Goal: Information Seeking & Learning: Find specific fact

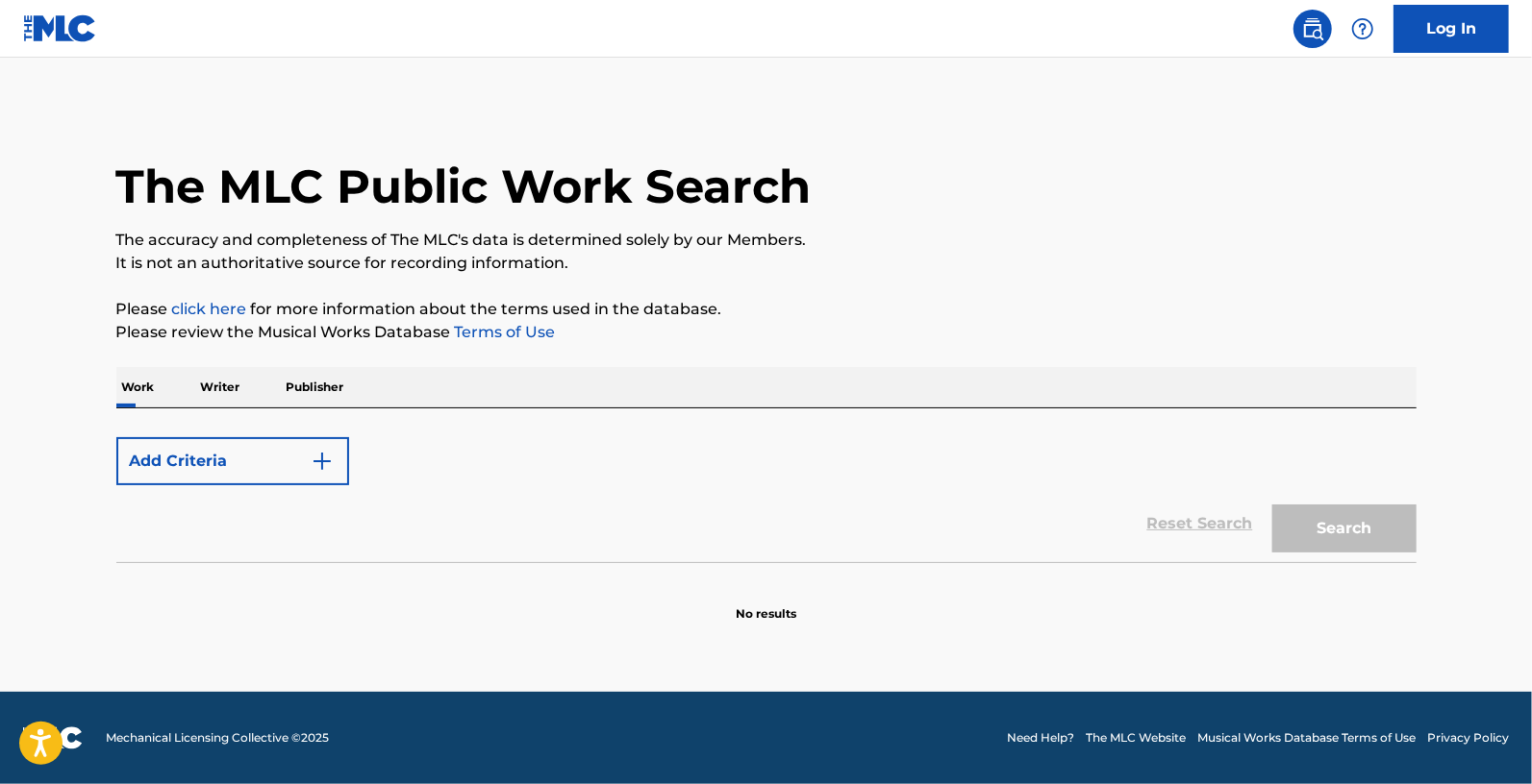
click at [429, 432] on form "Add Criteria Reset Search Search" at bounding box center [766, 494] width 1300 height 134
click at [384, 460] on div "Add Criteria" at bounding box center [766, 462] width 1300 height 48
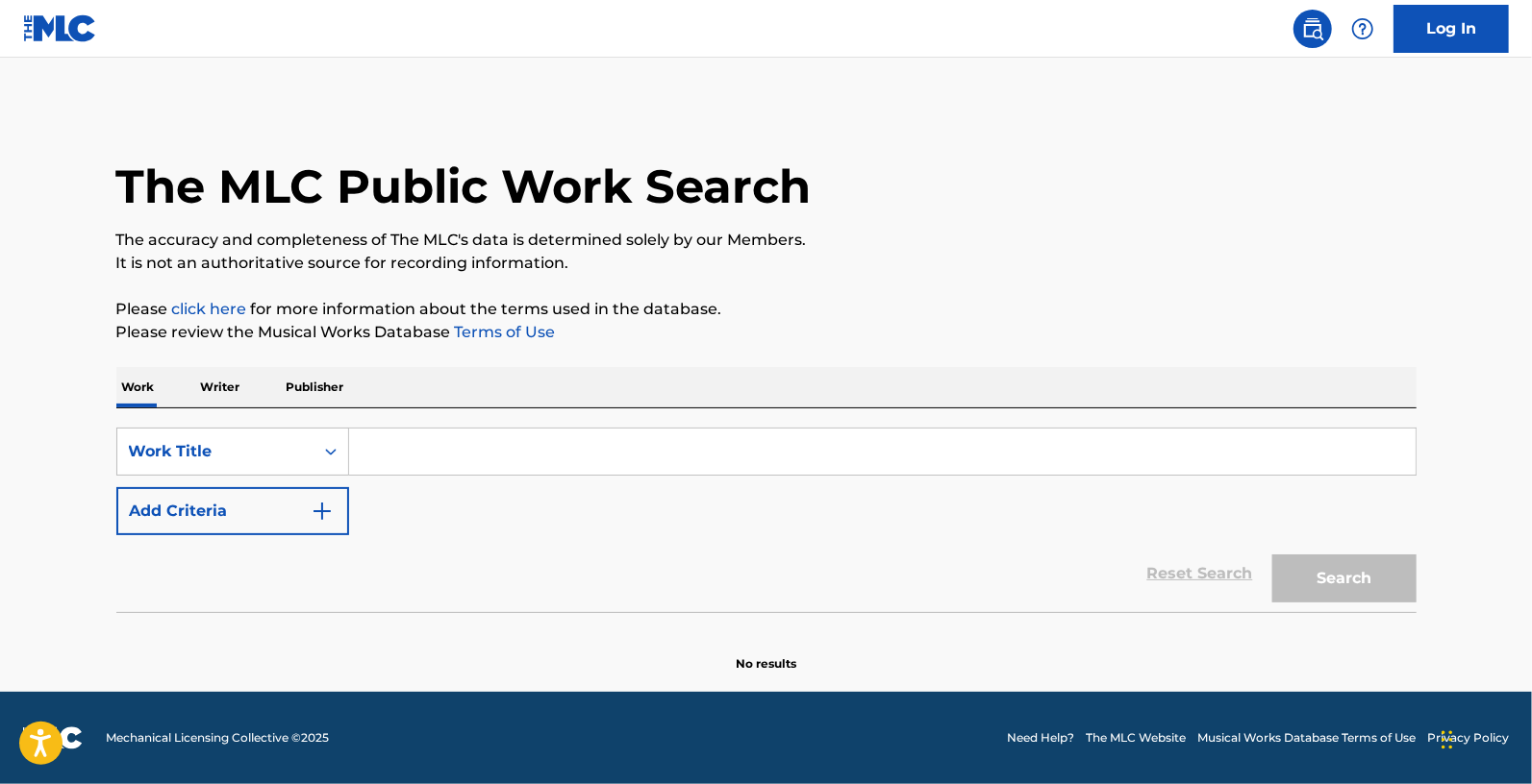
click at [442, 454] on input "Search Form" at bounding box center [882, 452] width 1066 height 46
paste input "Awusiqath Elingangibinda"
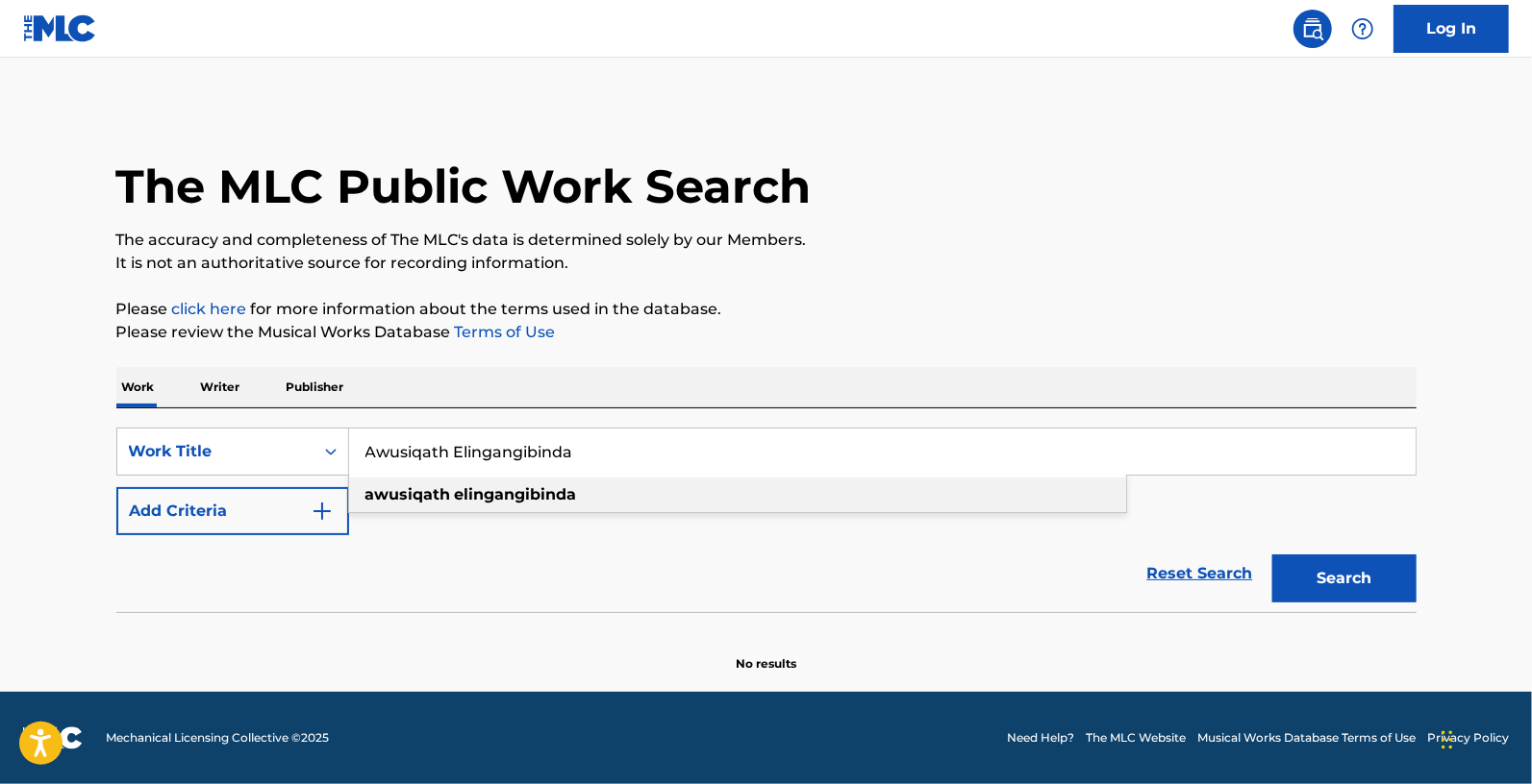
click at [531, 496] on strong "elingangibinda" at bounding box center [516, 494] width 122 height 18
type input "awusiqath elingangibinda"
click at [1357, 598] on button "Search" at bounding box center [1344, 578] width 144 height 48
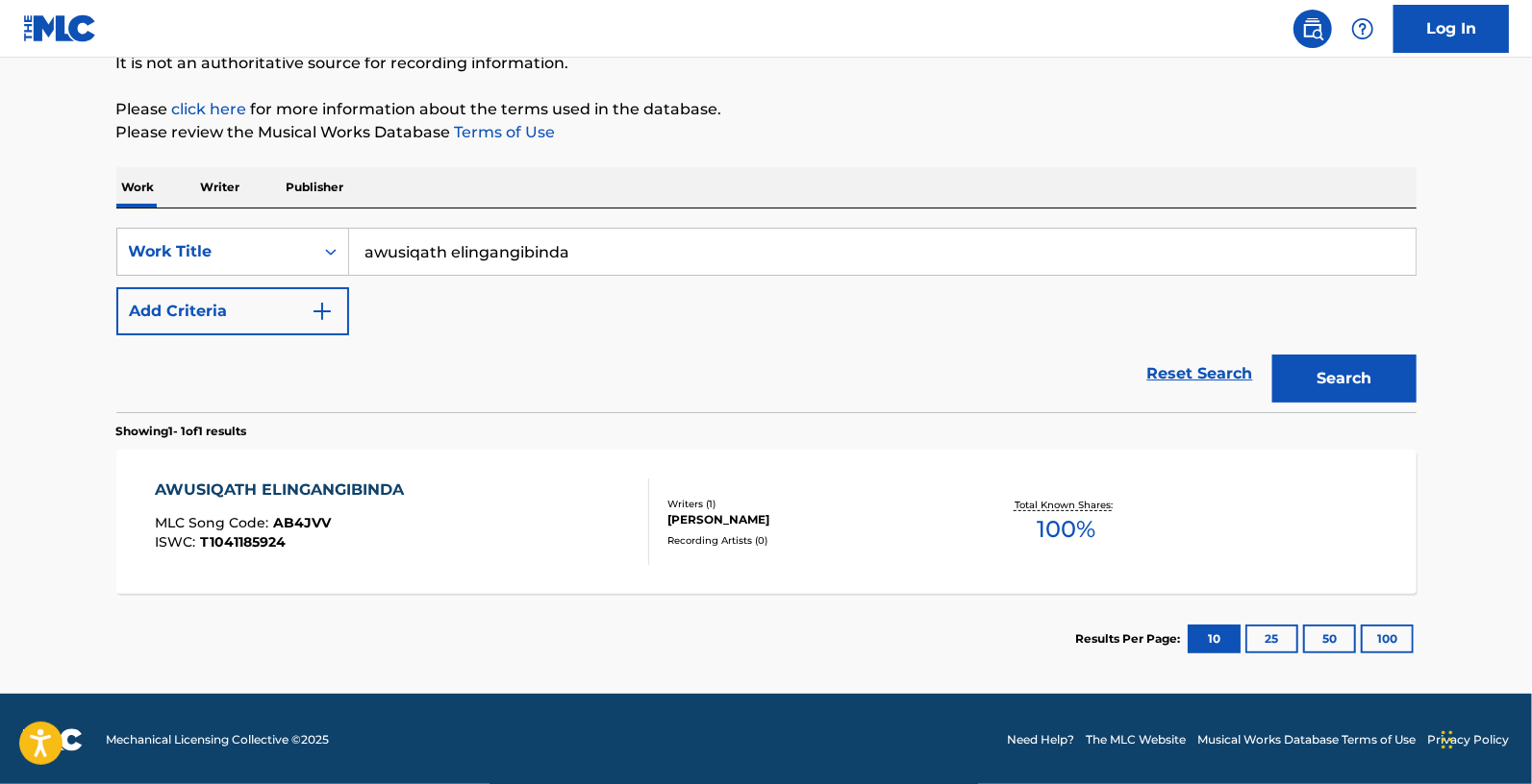
scroll to position [202, 0]
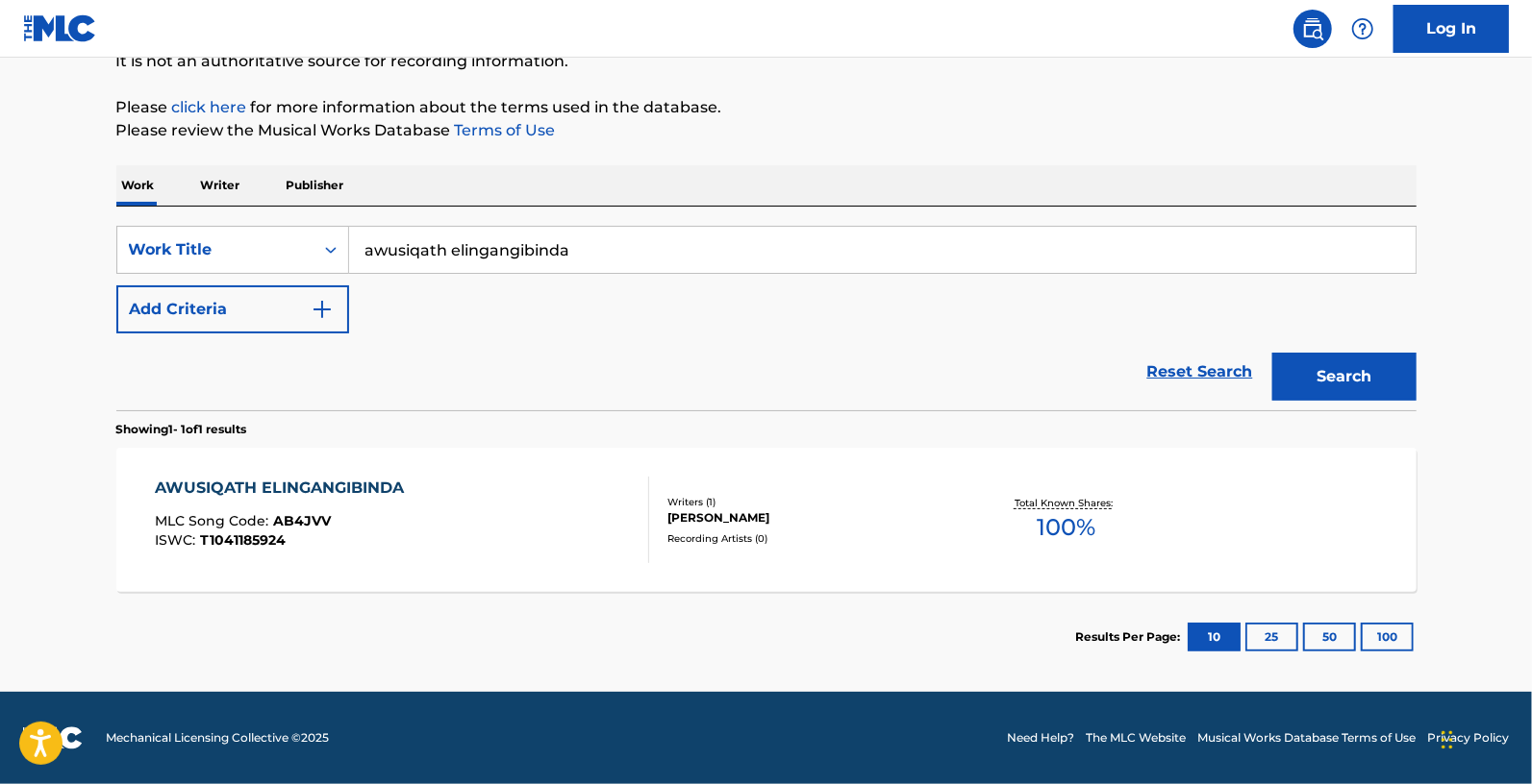
click at [696, 517] on div "[PERSON_NAME]" at bounding box center [812, 518] width 291 height 17
